Goal: Information Seeking & Learning: Learn about a topic

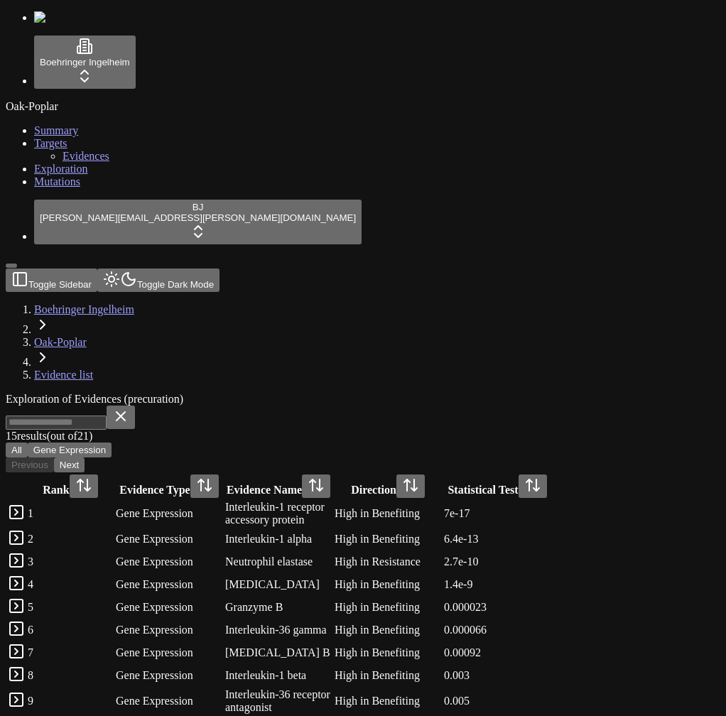
click at [17, 268] on button "Toggle Sidebar" at bounding box center [11, 266] width 11 height 4
click at [32, 269] on button "Toggle Sidebar" at bounding box center [52, 280] width 92 height 23
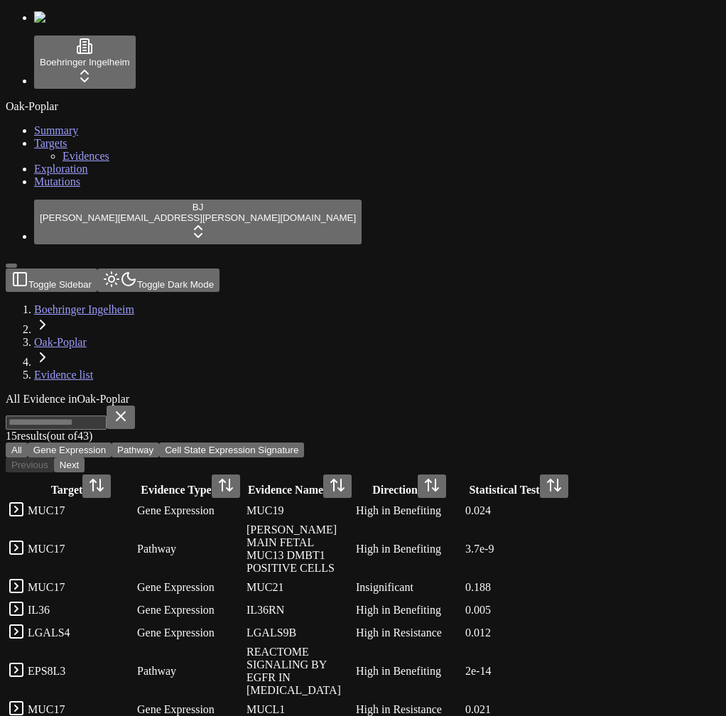
click at [80, 175] on link "Exploration" at bounding box center [61, 169] width 54 height 12
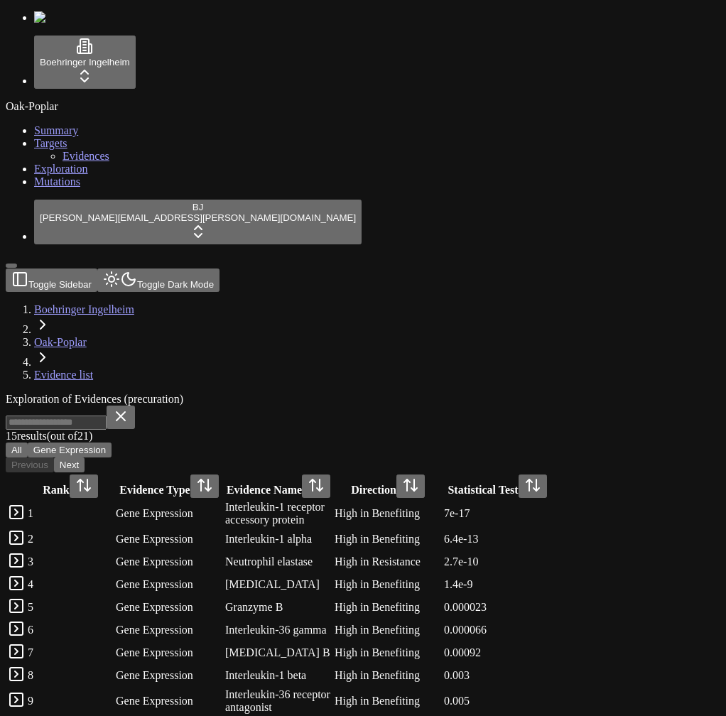
click at [81, 162] on span "Evidences" at bounding box center [86, 156] width 47 height 12
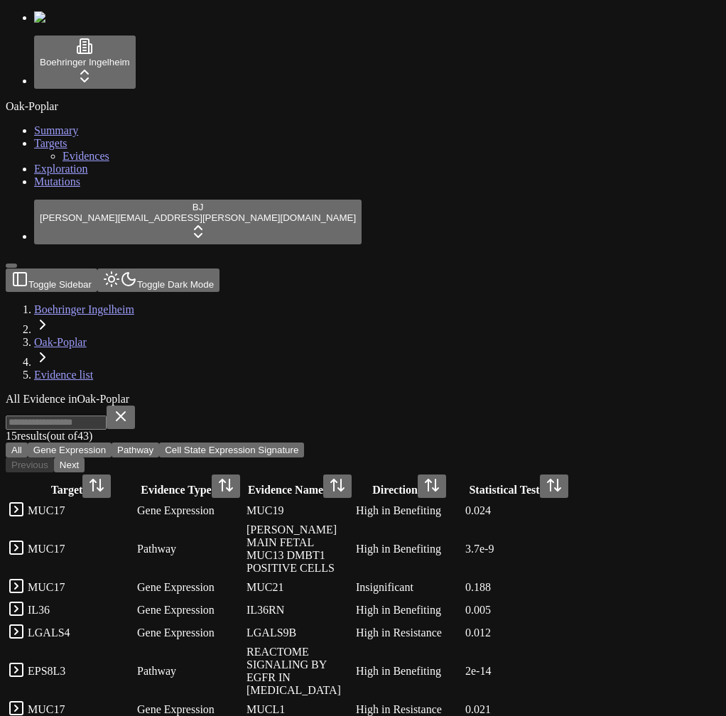
click at [55, 188] on div "Oak-Poplar Summary Targets Evidences Exploration Mutations" at bounding box center [363, 144] width 715 height 88
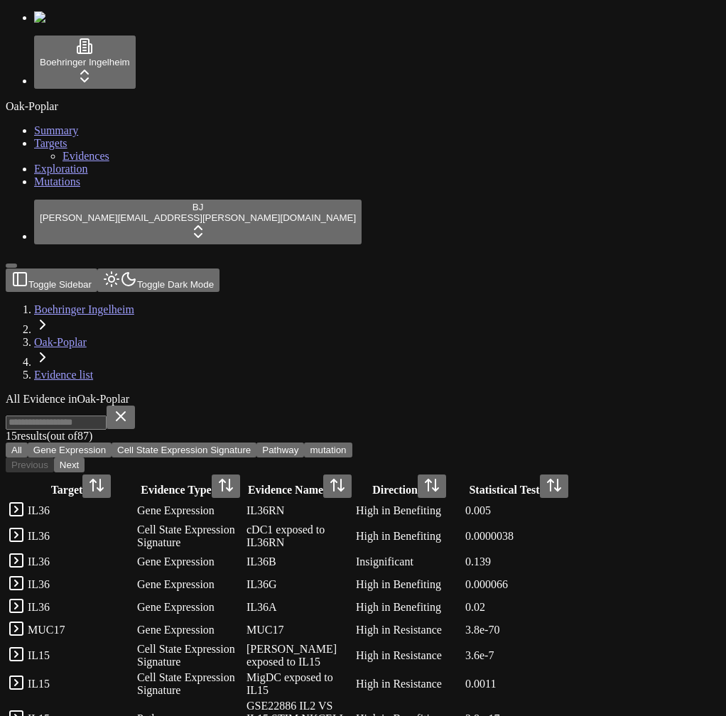
click at [61, 188] on span "Mutations" at bounding box center [57, 182] width 46 height 12
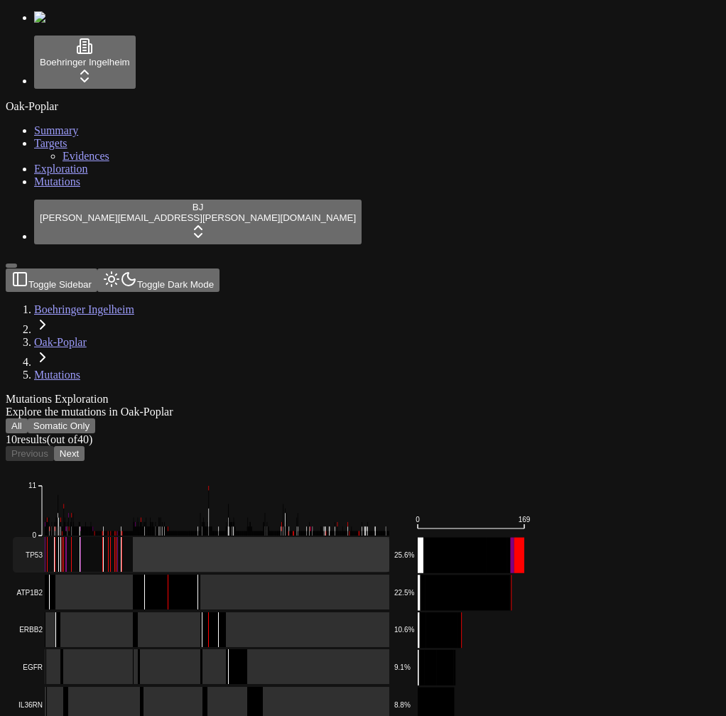
click at [259, 537] on rect at bounding box center [201, 555] width 377 height 36
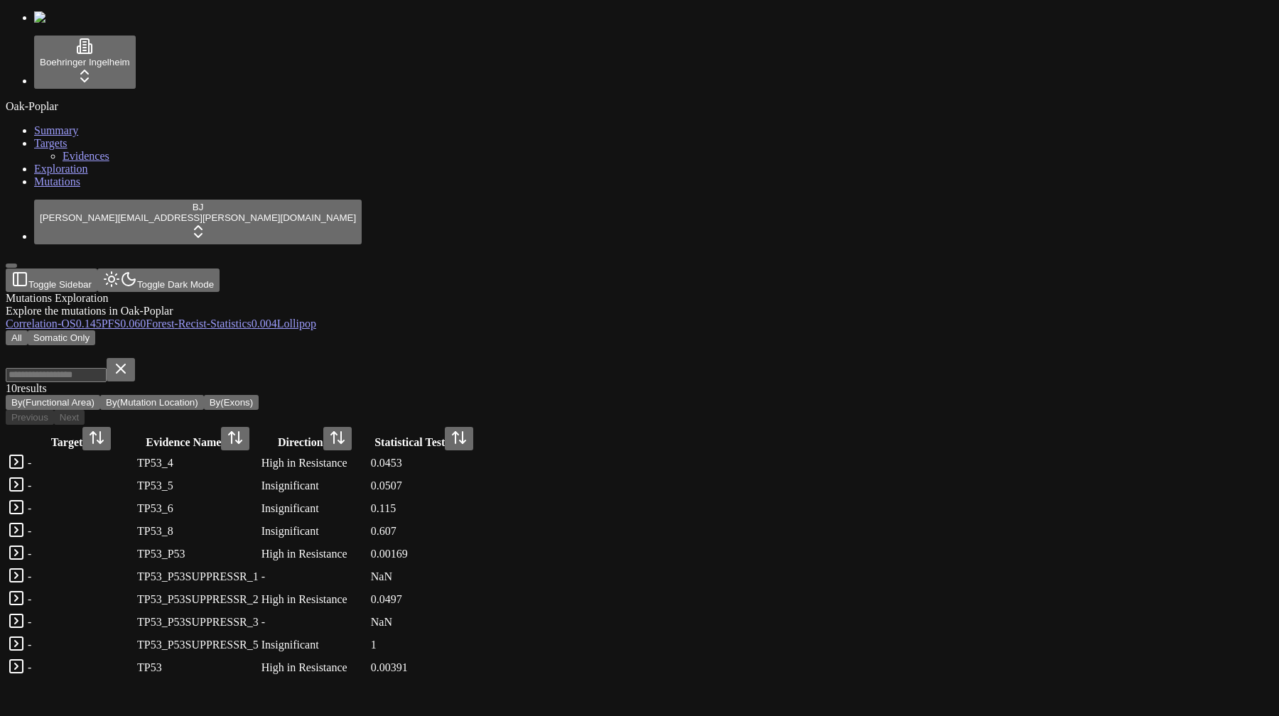
click at [431, 292] on div "Mutations Exploration Explore the mutations in Oak-Poplar" at bounding box center [571, 305] width 1131 height 26
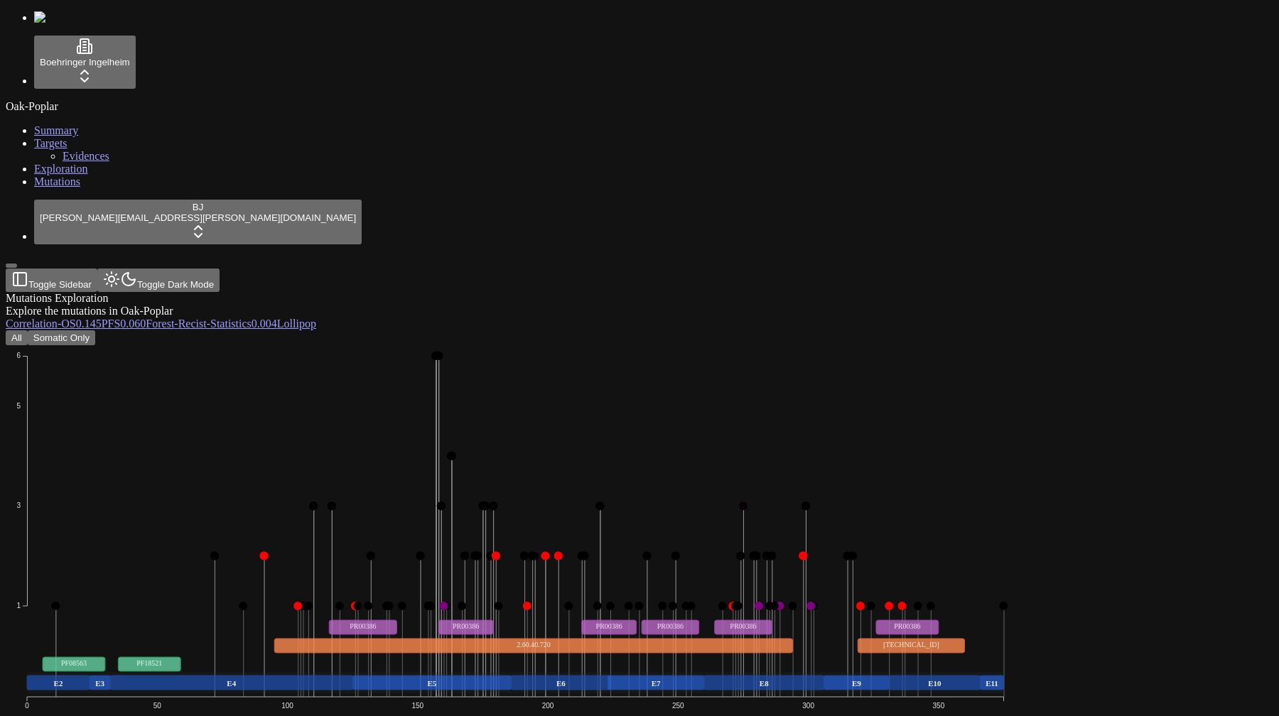
click at [95, 330] on button "Somatic Only" at bounding box center [62, 337] width 68 height 15
click at [28, 330] on button "All" at bounding box center [17, 337] width 22 height 15
